Goal: Task Accomplishment & Management: Use online tool/utility

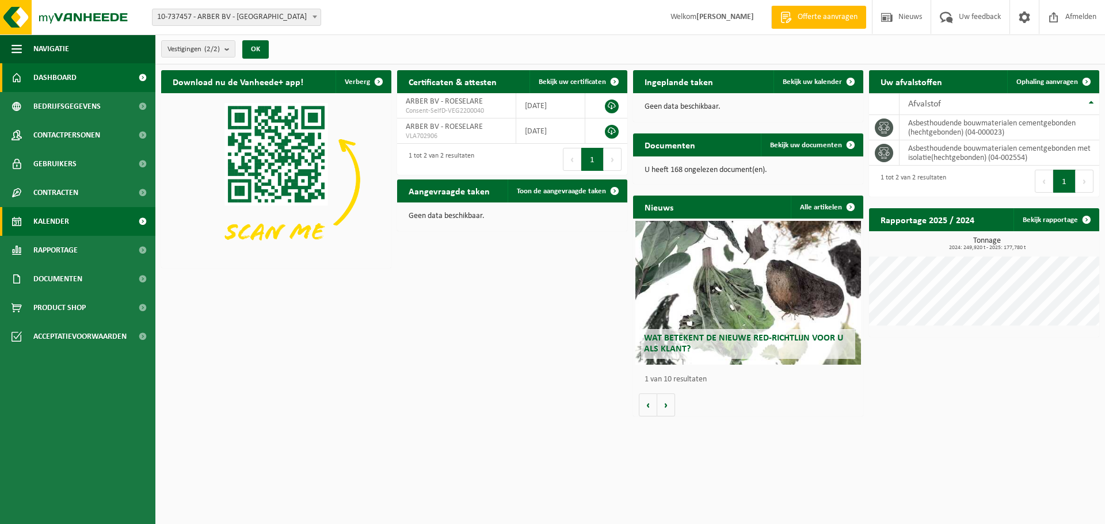
click at [67, 216] on span "Kalender" at bounding box center [51, 221] width 36 height 29
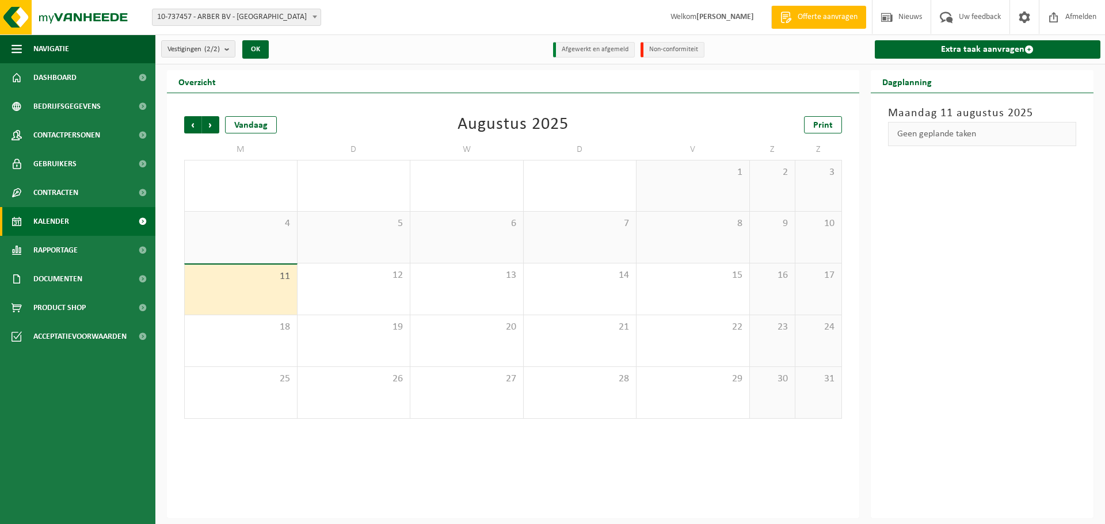
click at [270, 294] on div "11" at bounding box center [241, 290] width 112 height 50
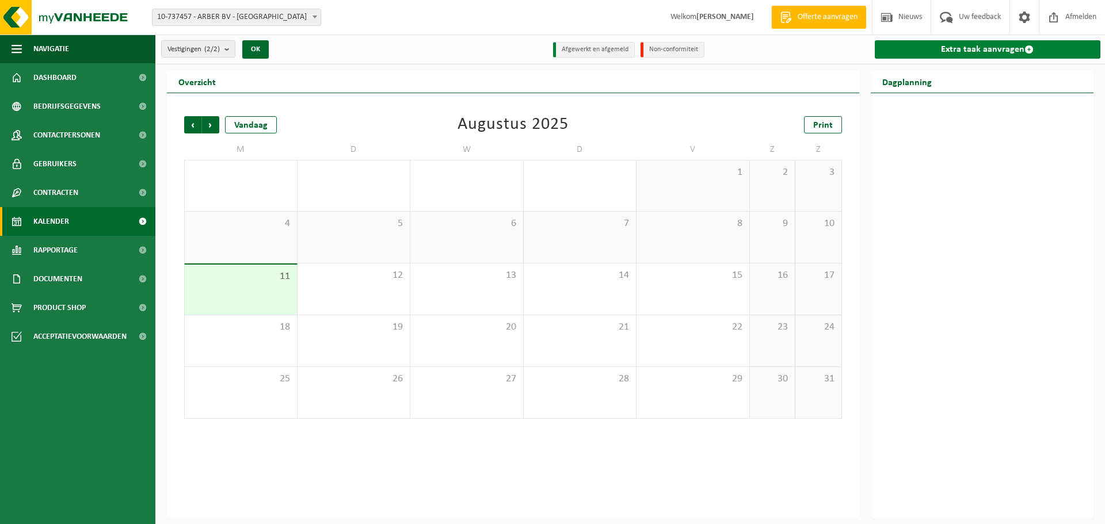
click at [999, 44] on link "Extra taak aanvragen" at bounding box center [988, 49] width 226 height 18
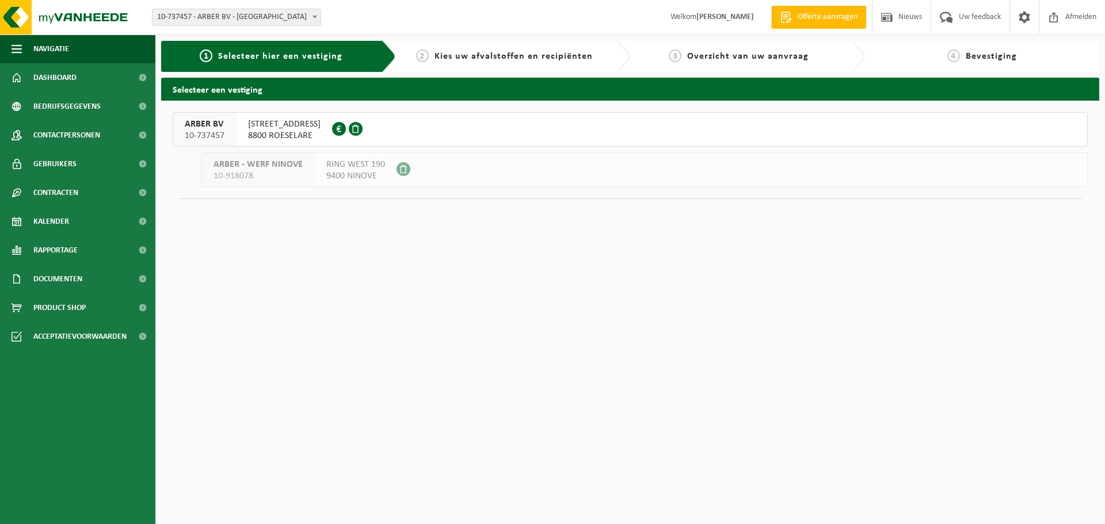
click at [307, 117] on div "PRINS BOUDEWIJNSTRAAT 17 8800 ROESELARE 0505.814.121" at bounding box center [285, 129] width 96 height 33
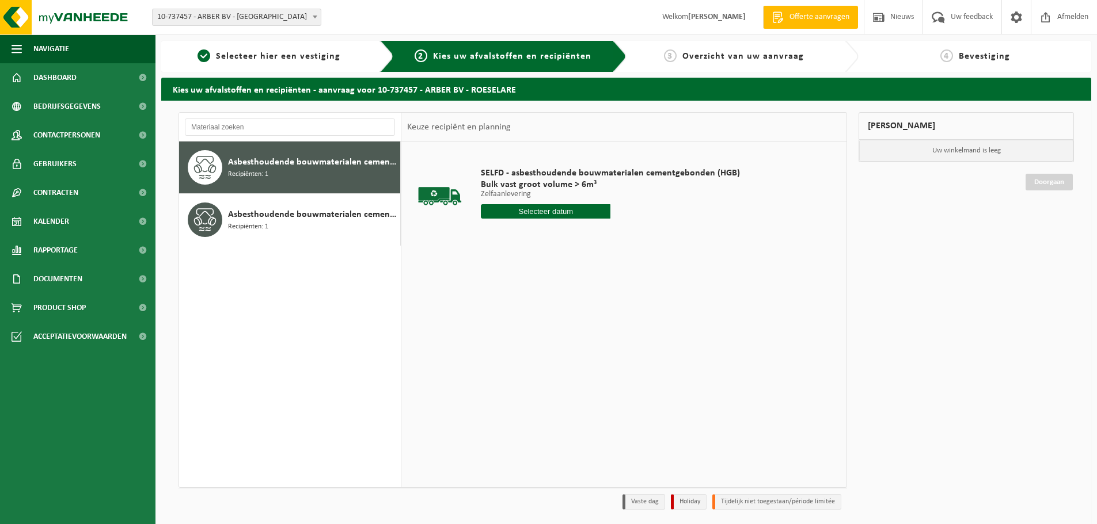
click at [541, 216] on input "text" at bounding box center [546, 211] width 130 height 14
click at [493, 317] on div "11" at bounding box center [491, 313] width 20 height 18
type input "Van 2025-08-11"
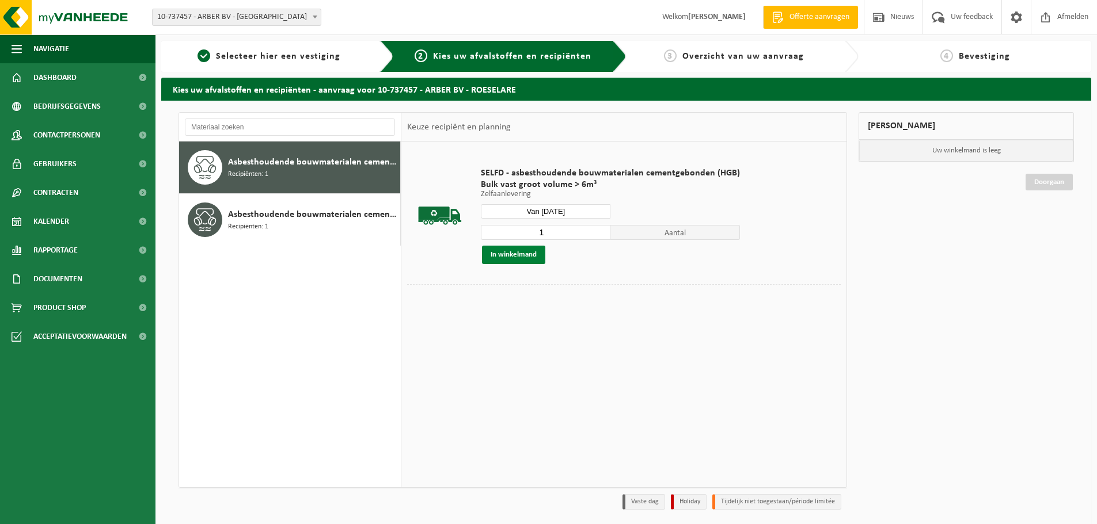
click at [530, 252] on button "In winkelmand" at bounding box center [513, 255] width 63 height 18
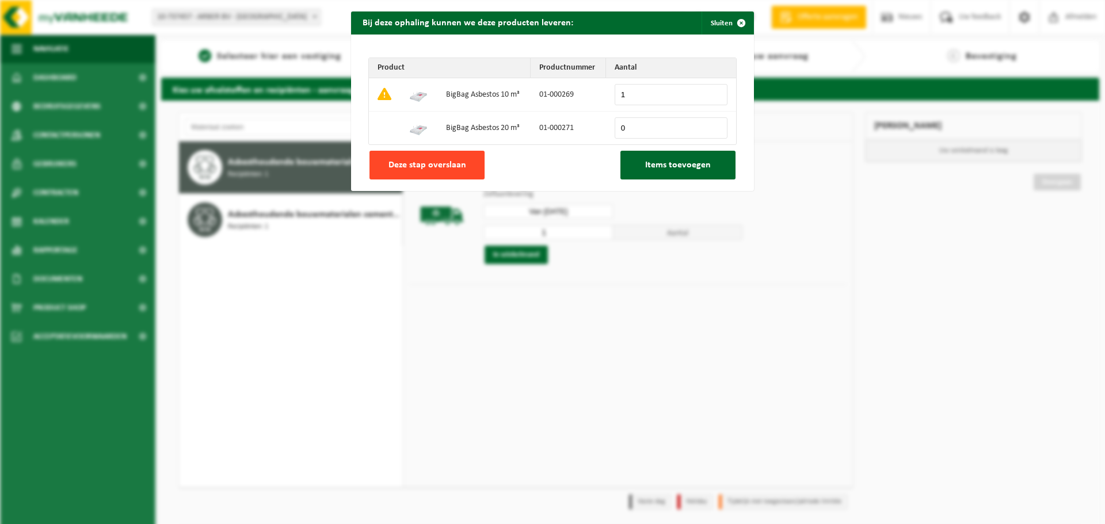
click at [442, 173] on button "Deze stap overslaan" at bounding box center [427, 165] width 115 height 29
type input "0"
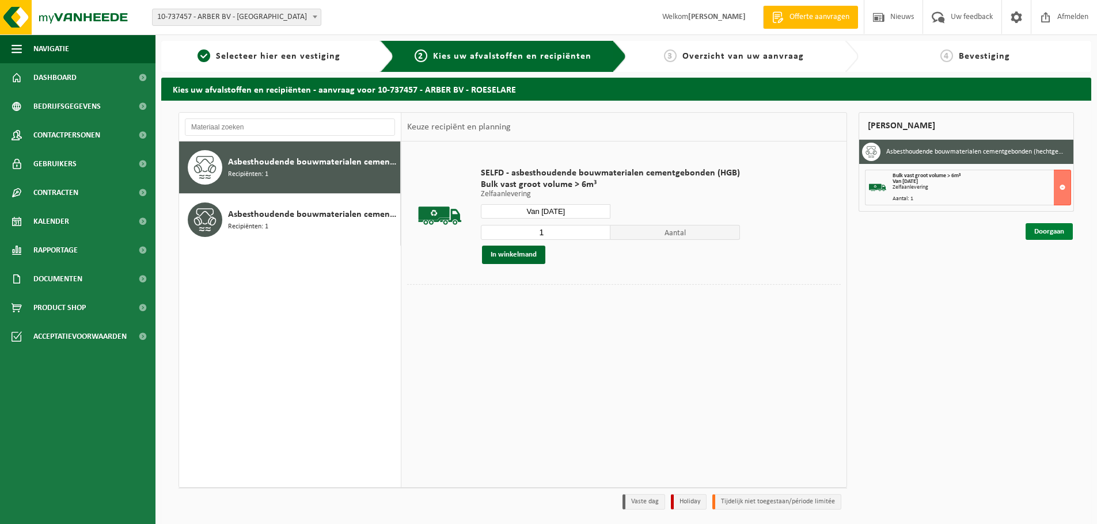
click at [1044, 227] on link "Doorgaan" at bounding box center [1048, 231] width 47 height 17
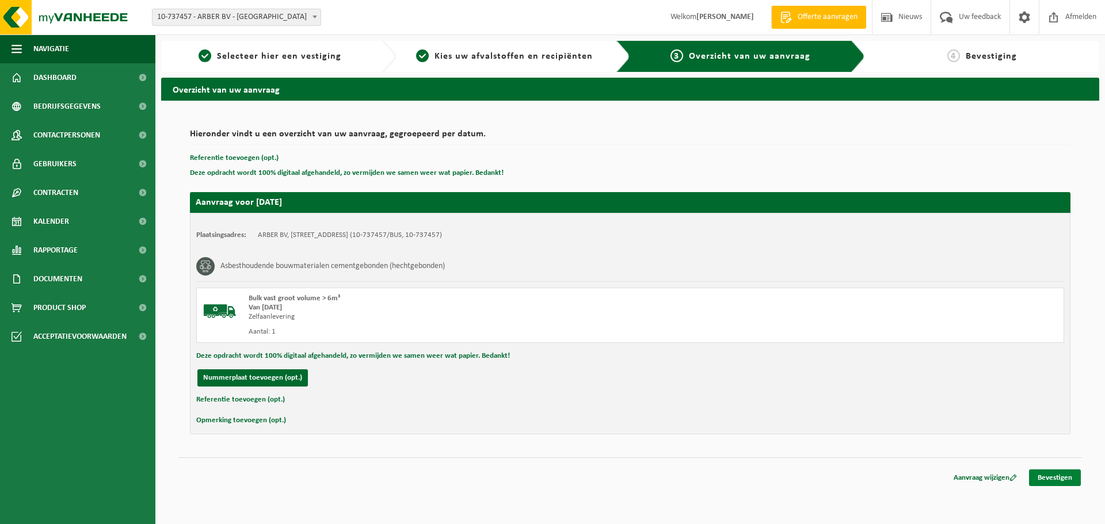
click at [1051, 476] on link "Bevestigen" at bounding box center [1055, 478] width 52 height 17
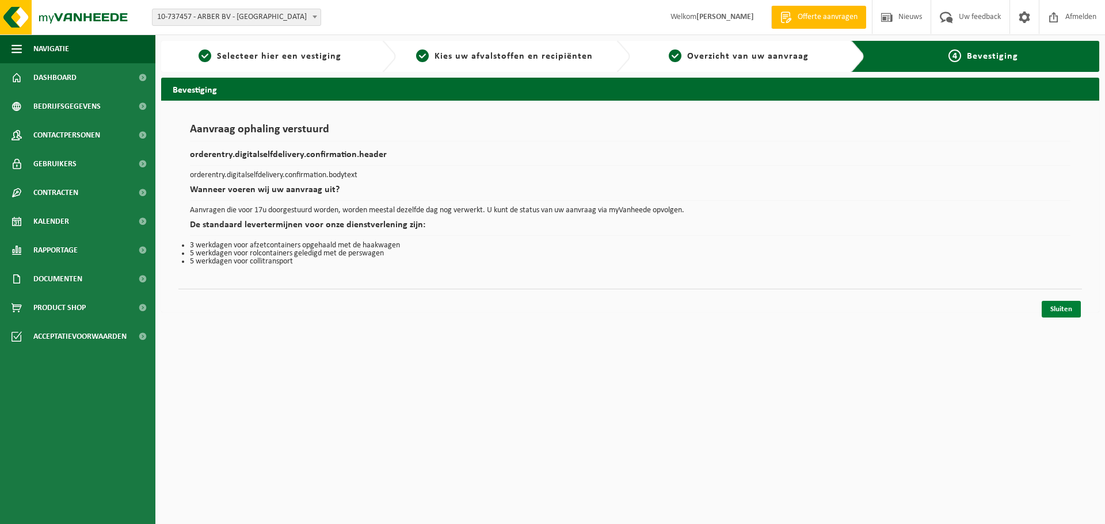
click at [1054, 304] on link "Sluiten" at bounding box center [1061, 309] width 39 height 17
